Goal: Task Accomplishment & Management: Manage account settings

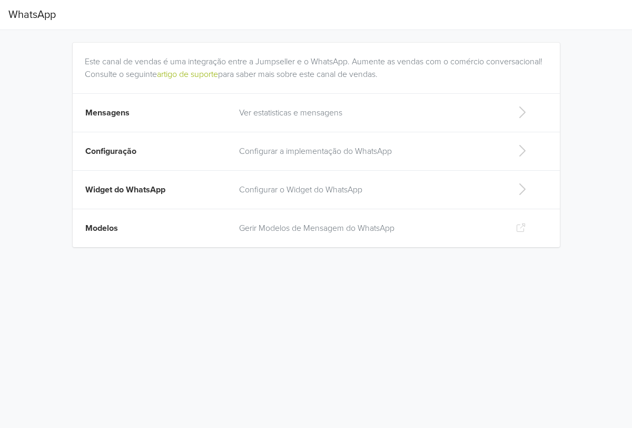
click at [376, 116] on p "Ver estatisticas e mensagens" at bounding box center [369, 112] width 260 height 13
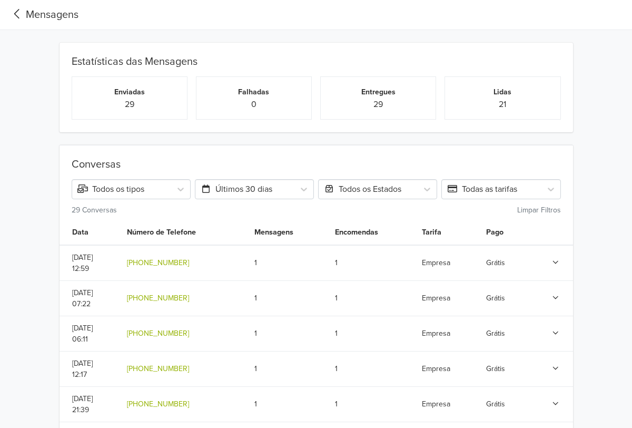
click at [19, 15] on icon at bounding box center [16, 14] width 17 height 14
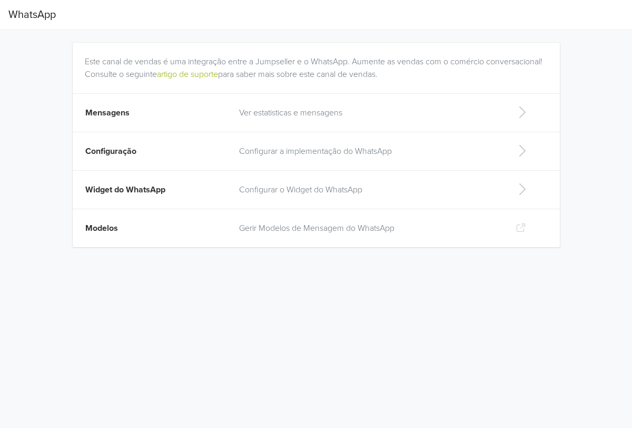
click at [162, 151] on td "Configuração" at bounding box center [153, 151] width 161 height 38
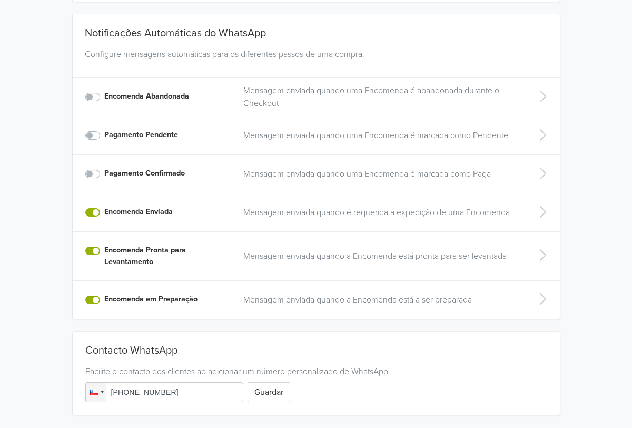
scroll to position [178, 0]
